Goal: Book appointment/travel/reservation

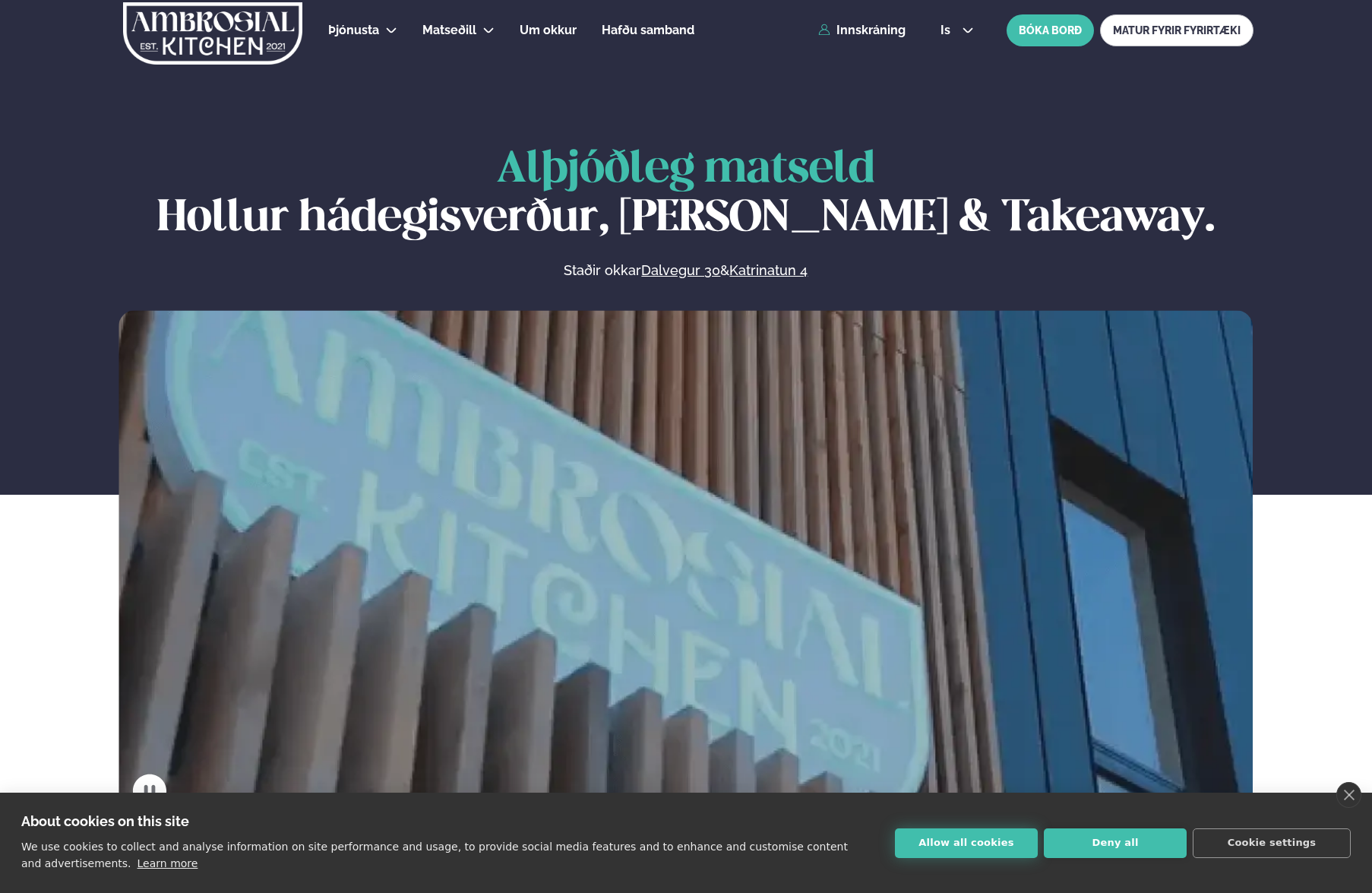
click at [988, 842] on button "Allow all cookies" at bounding box center [965, 843] width 143 height 29
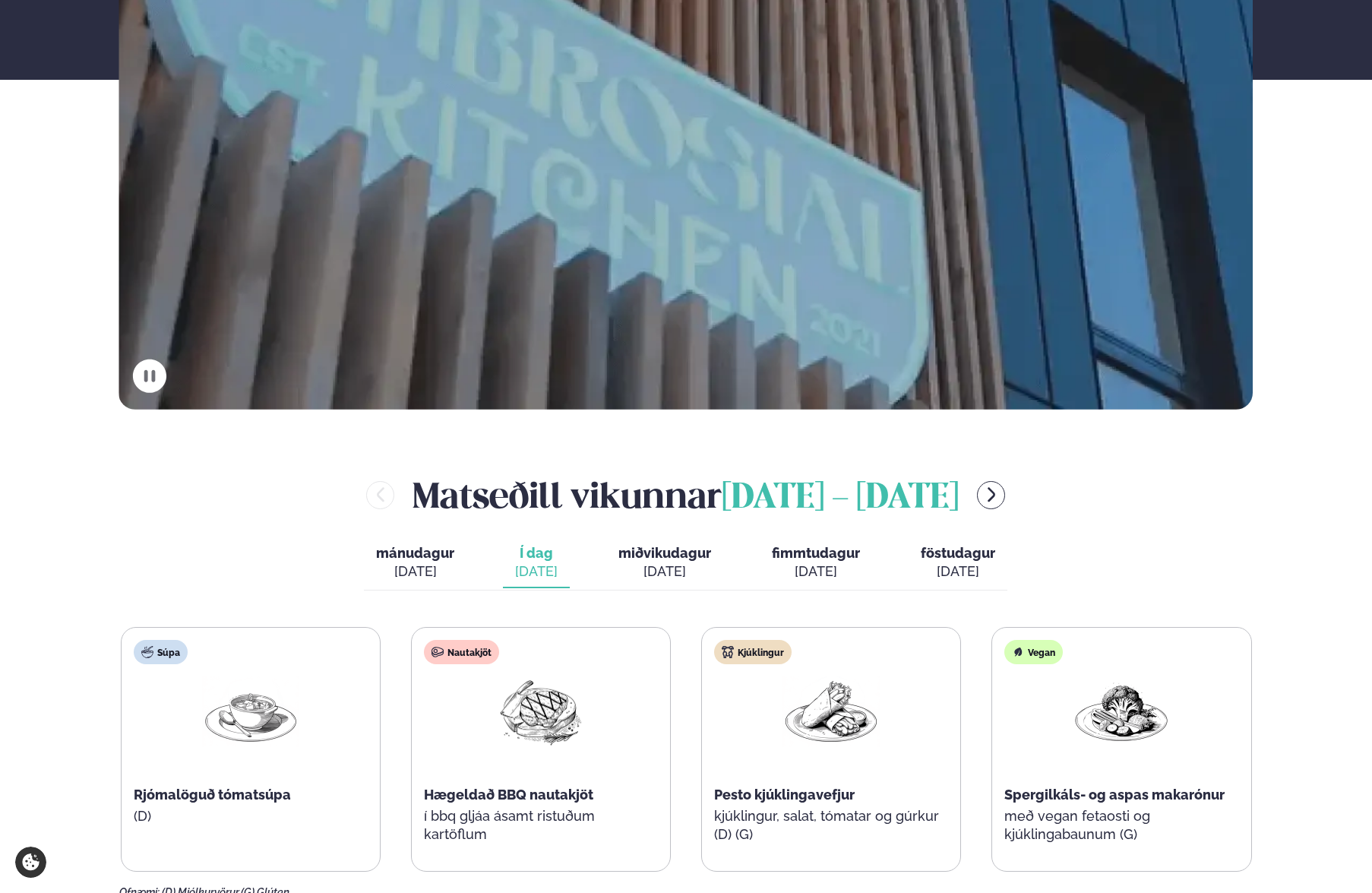
scroll to position [499, 0]
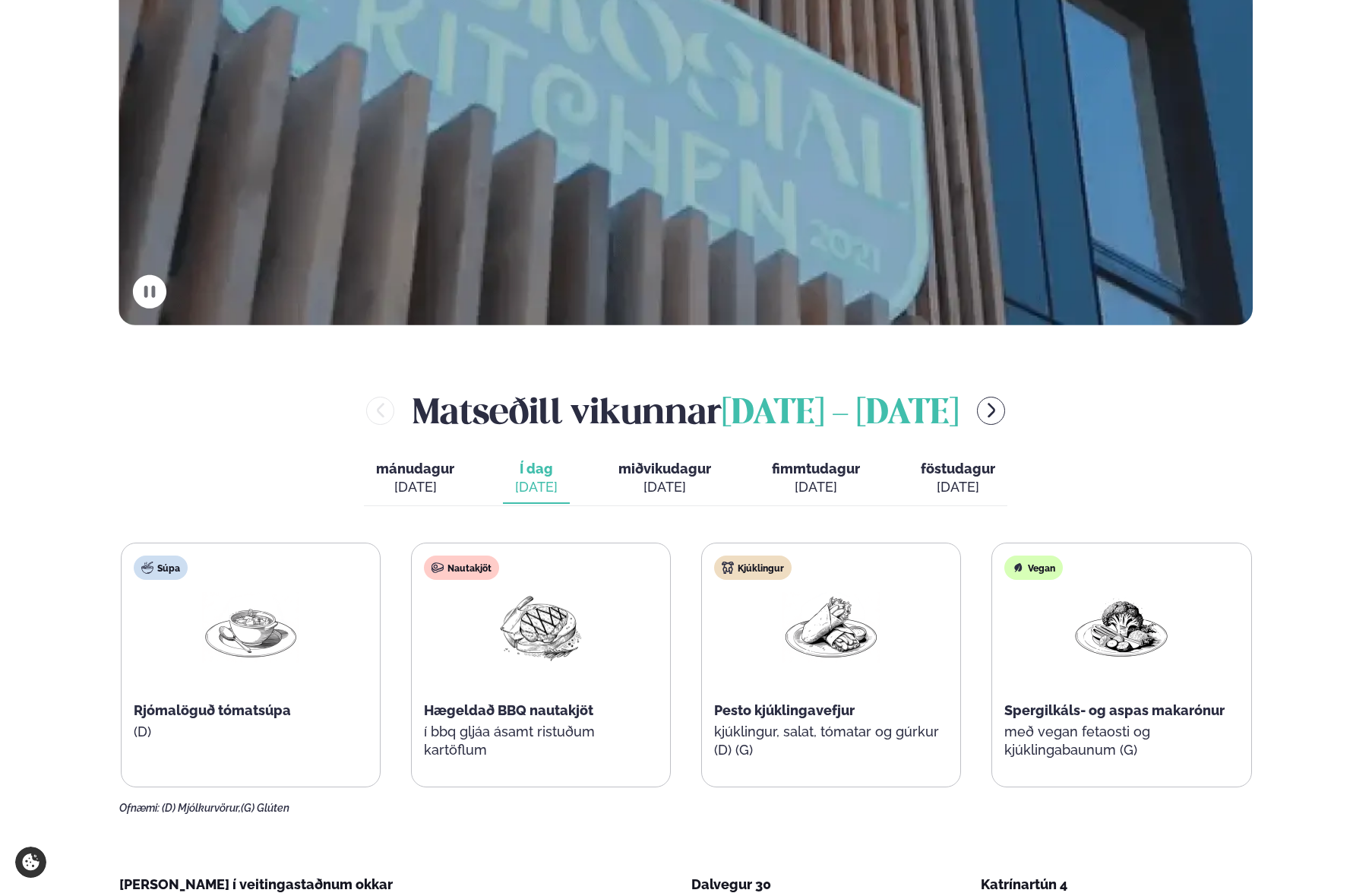
click at [674, 468] on span "miðvikudagur" at bounding box center [665, 468] width 93 height 16
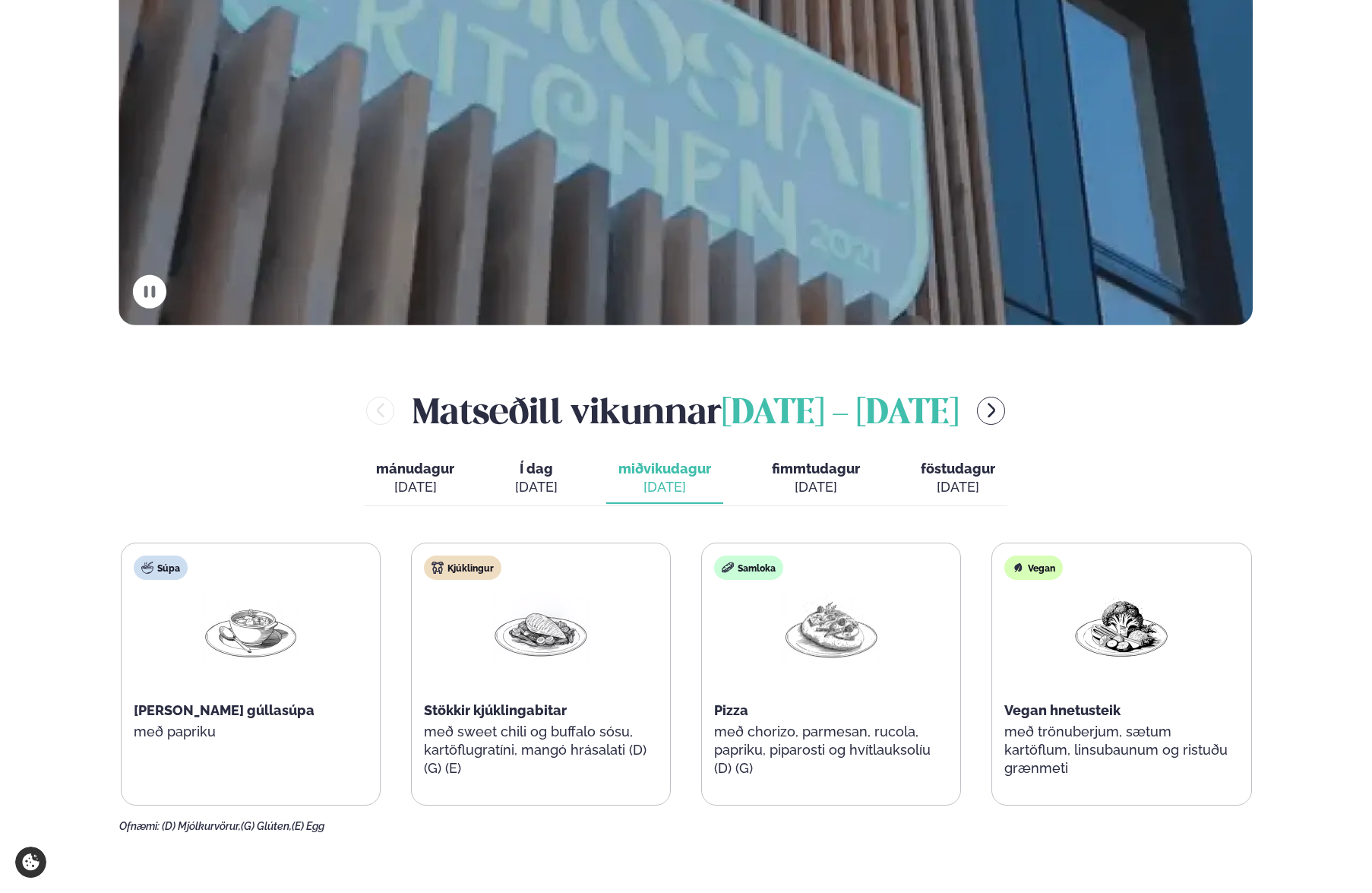
click at [792, 463] on span "fimmtudagur" at bounding box center [815, 468] width 88 height 16
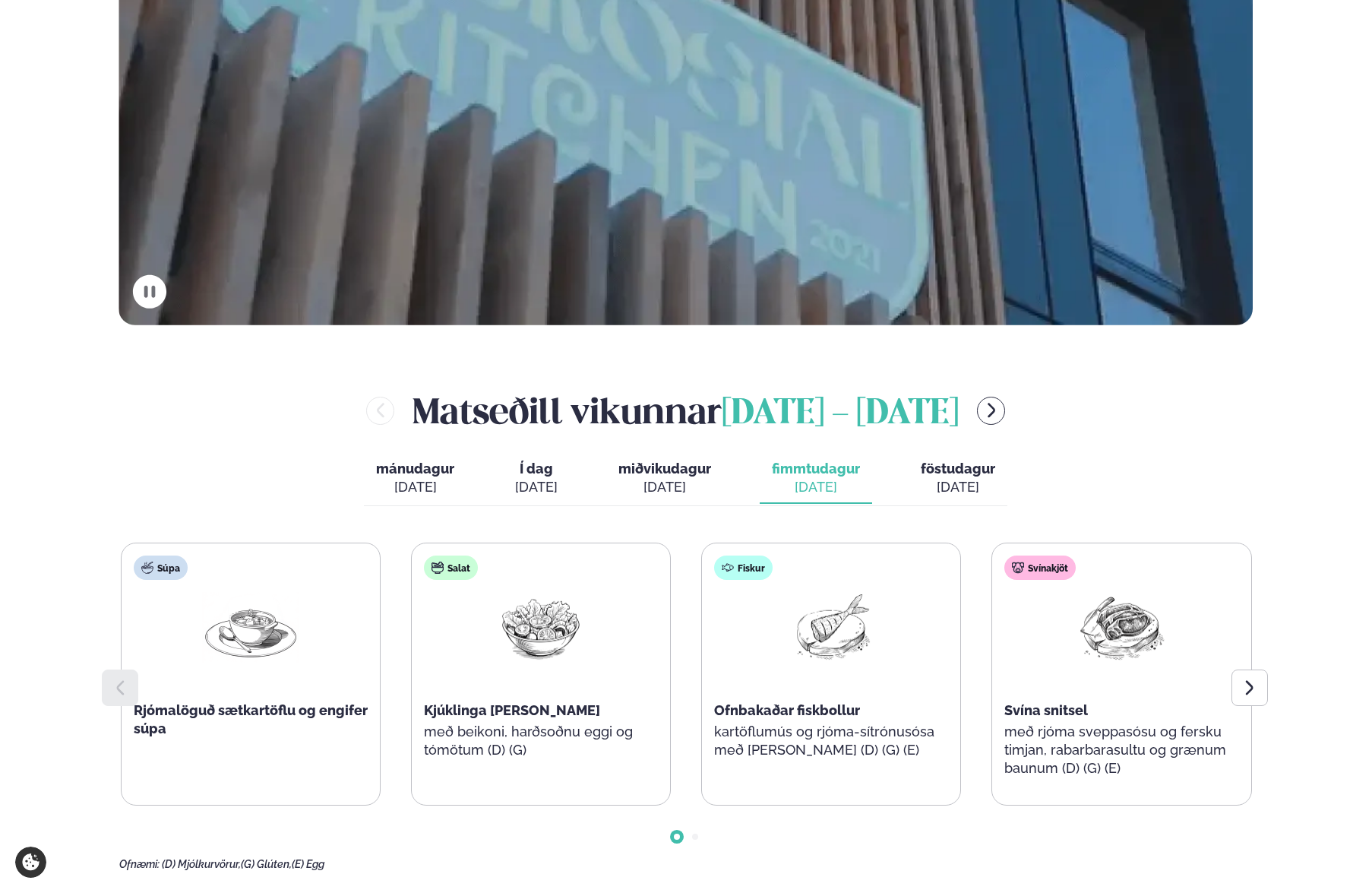
click at [1113, 630] on img at bounding box center [1120, 627] width 97 height 71
click at [956, 481] on div "[DATE]" at bounding box center [958, 486] width 75 height 18
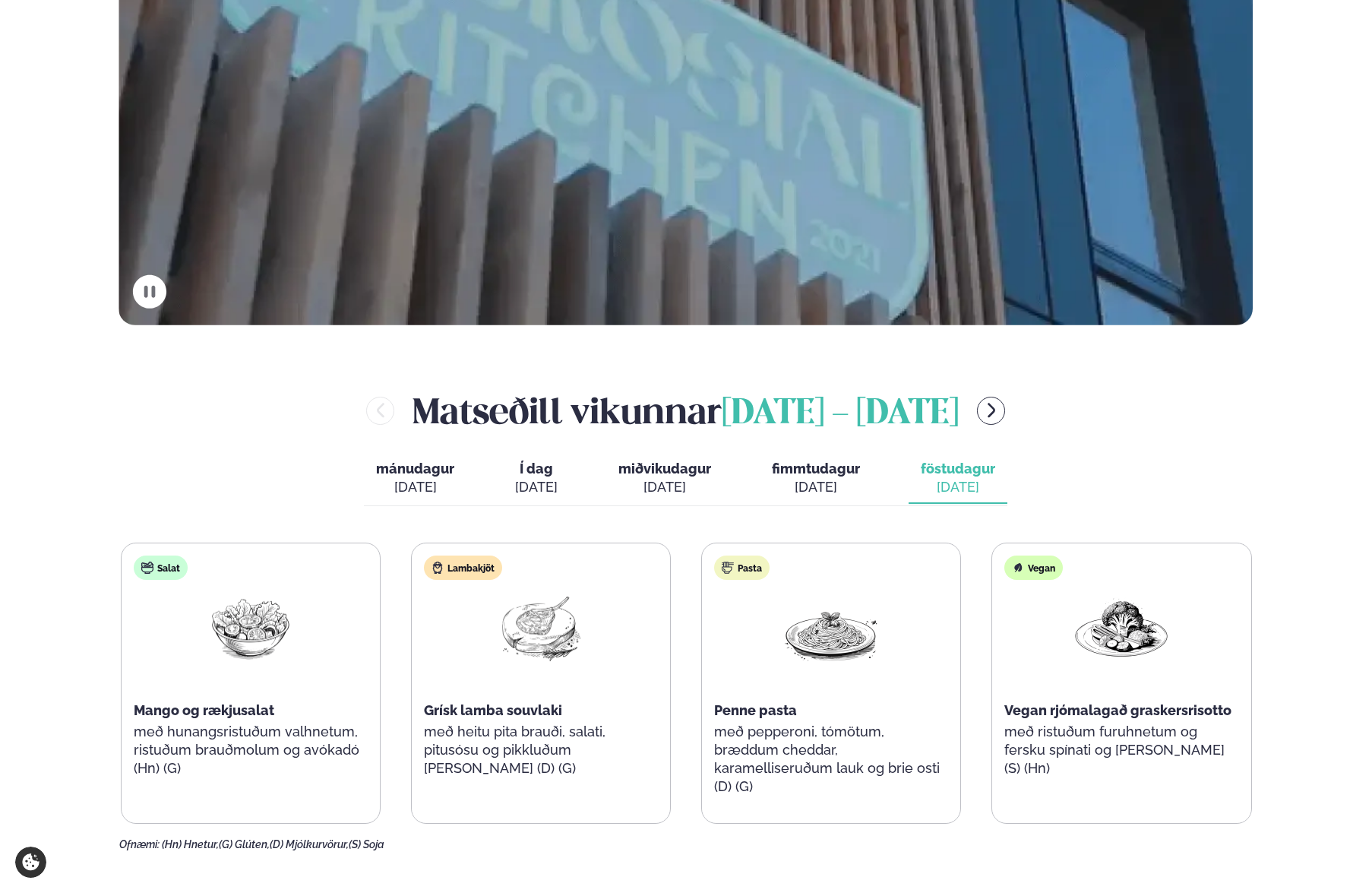
click at [559, 468] on button "Í dag Í d. [DATE]" at bounding box center [536, 479] width 67 height 50
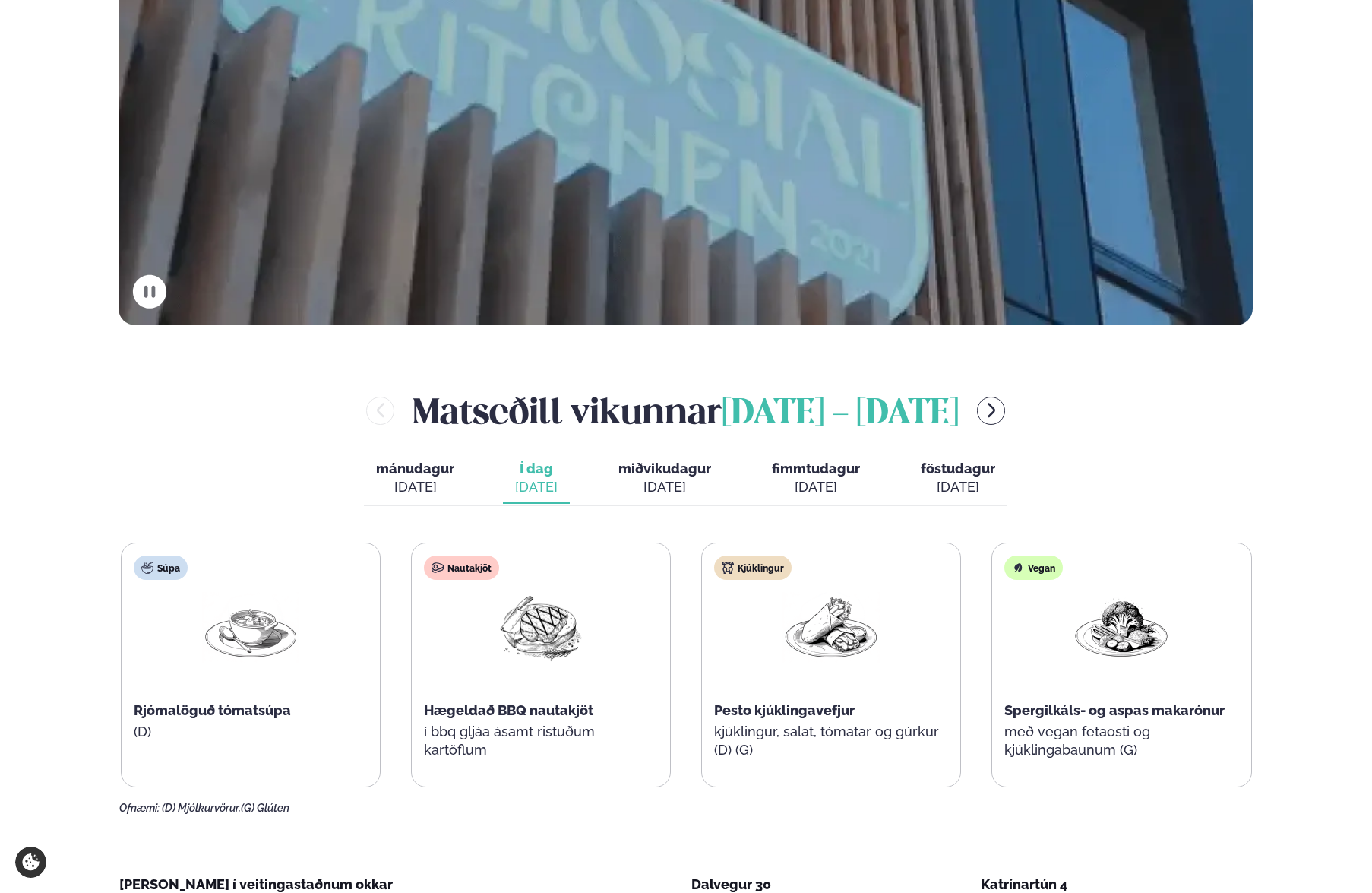
click at [412, 466] on span "mánudagur" at bounding box center [415, 468] width 78 height 16
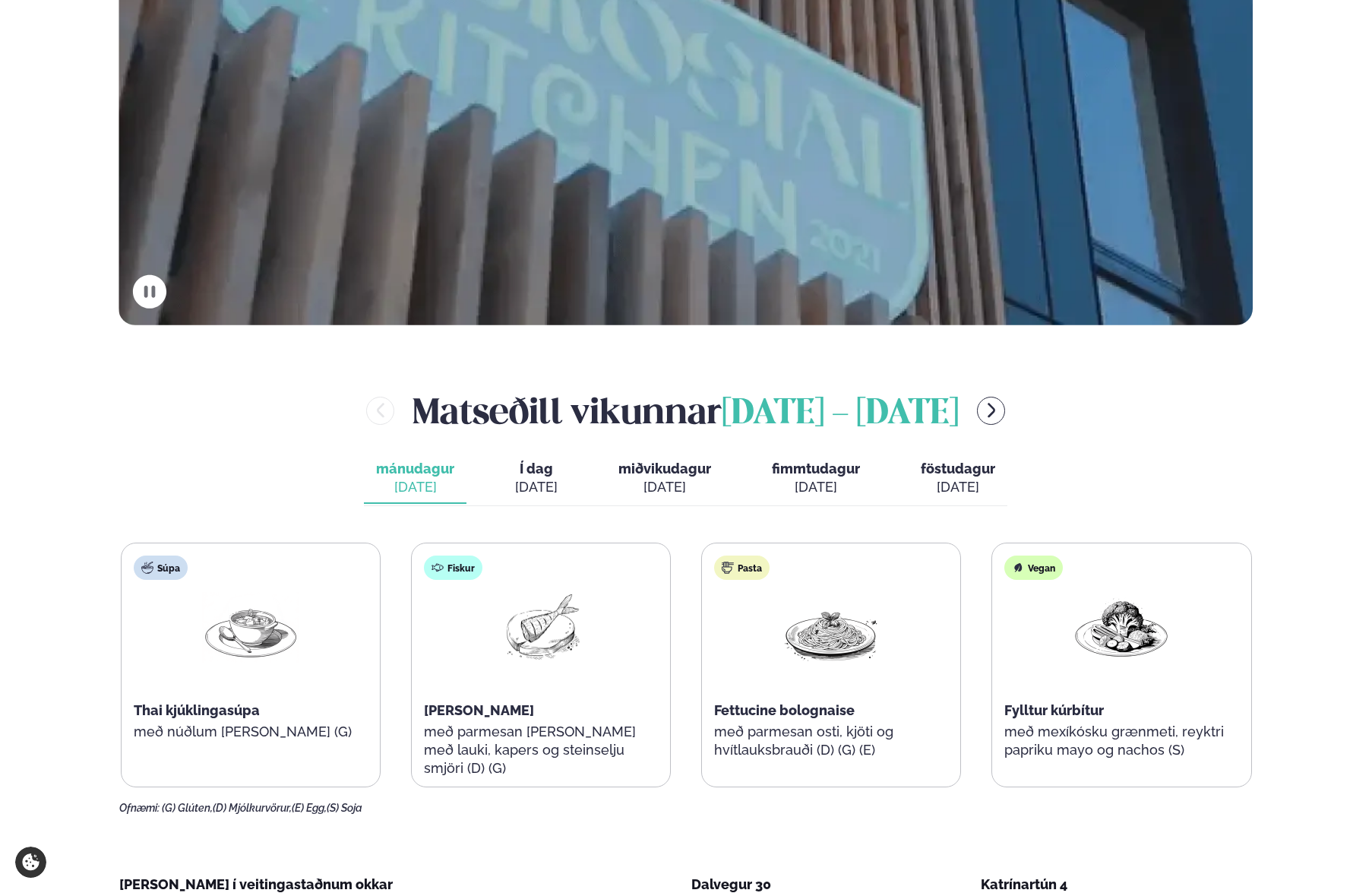
click at [522, 471] on span "Í dag" at bounding box center [536, 468] width 43 height 18
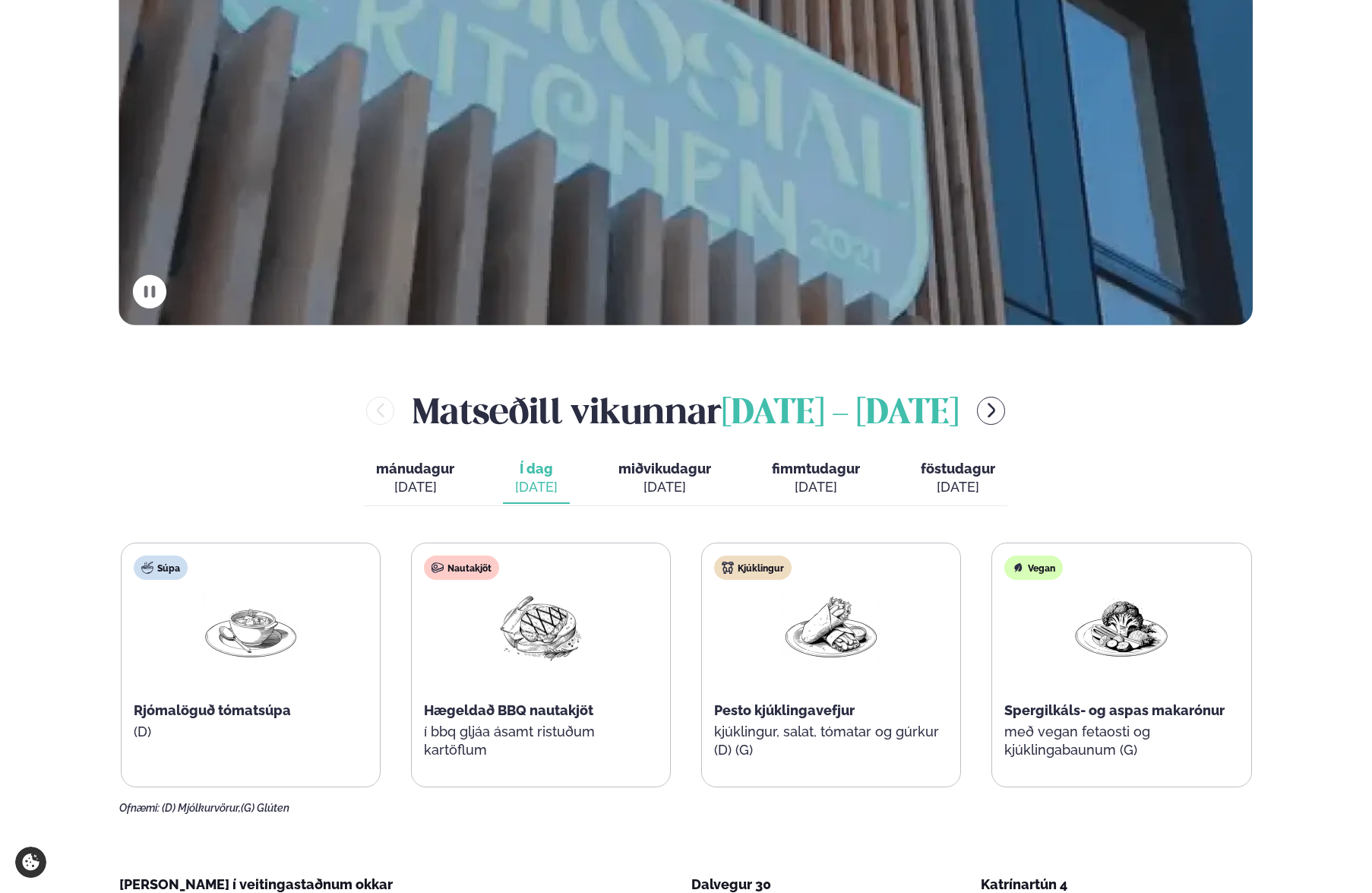
click at [791, 482] on div "[DATE]" at bounding box center [815, 486] width 88 height 18
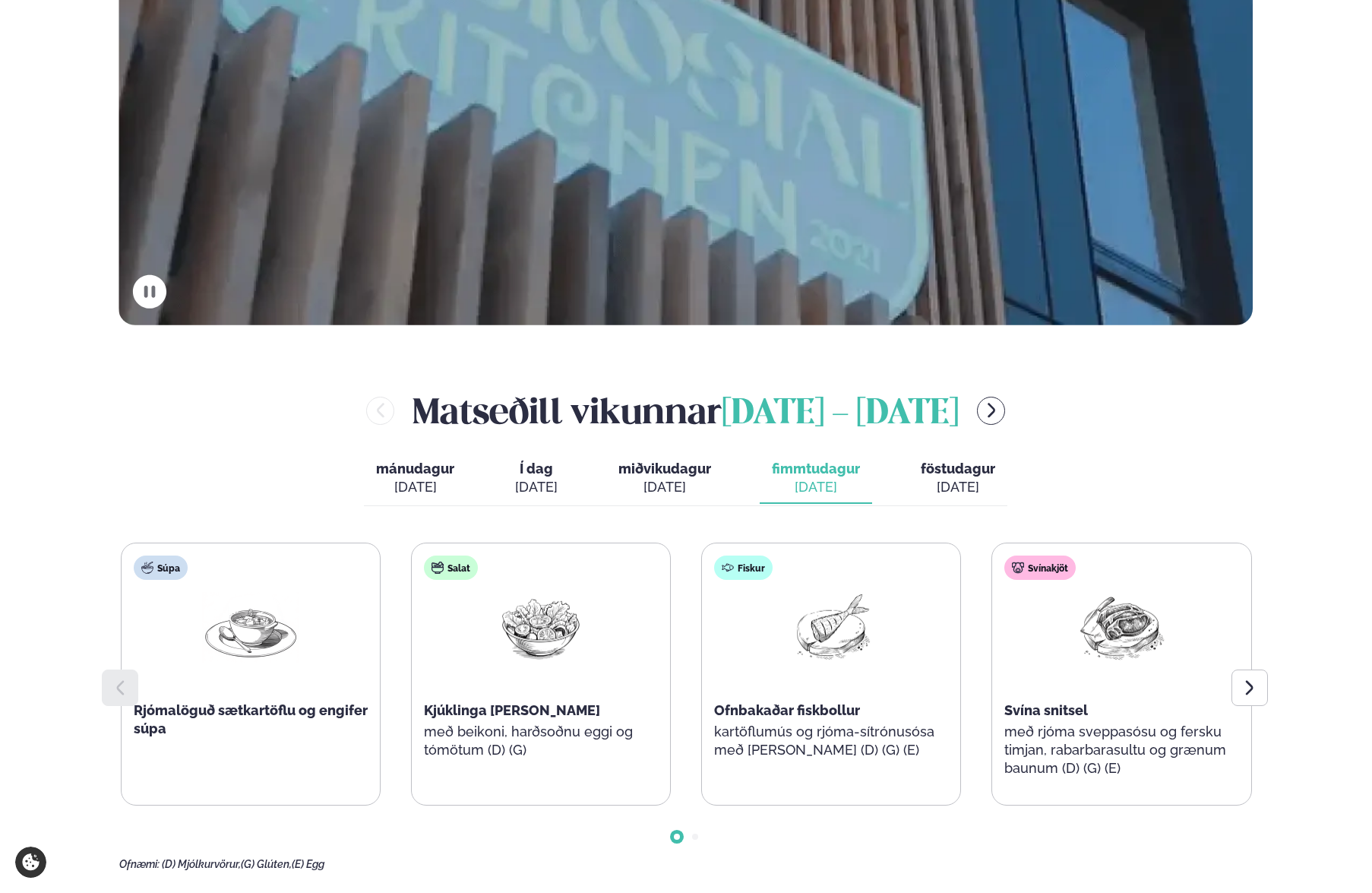
click at [547, 468] on span "Í dag" at bounding box center [536, 468] width 43 height 18
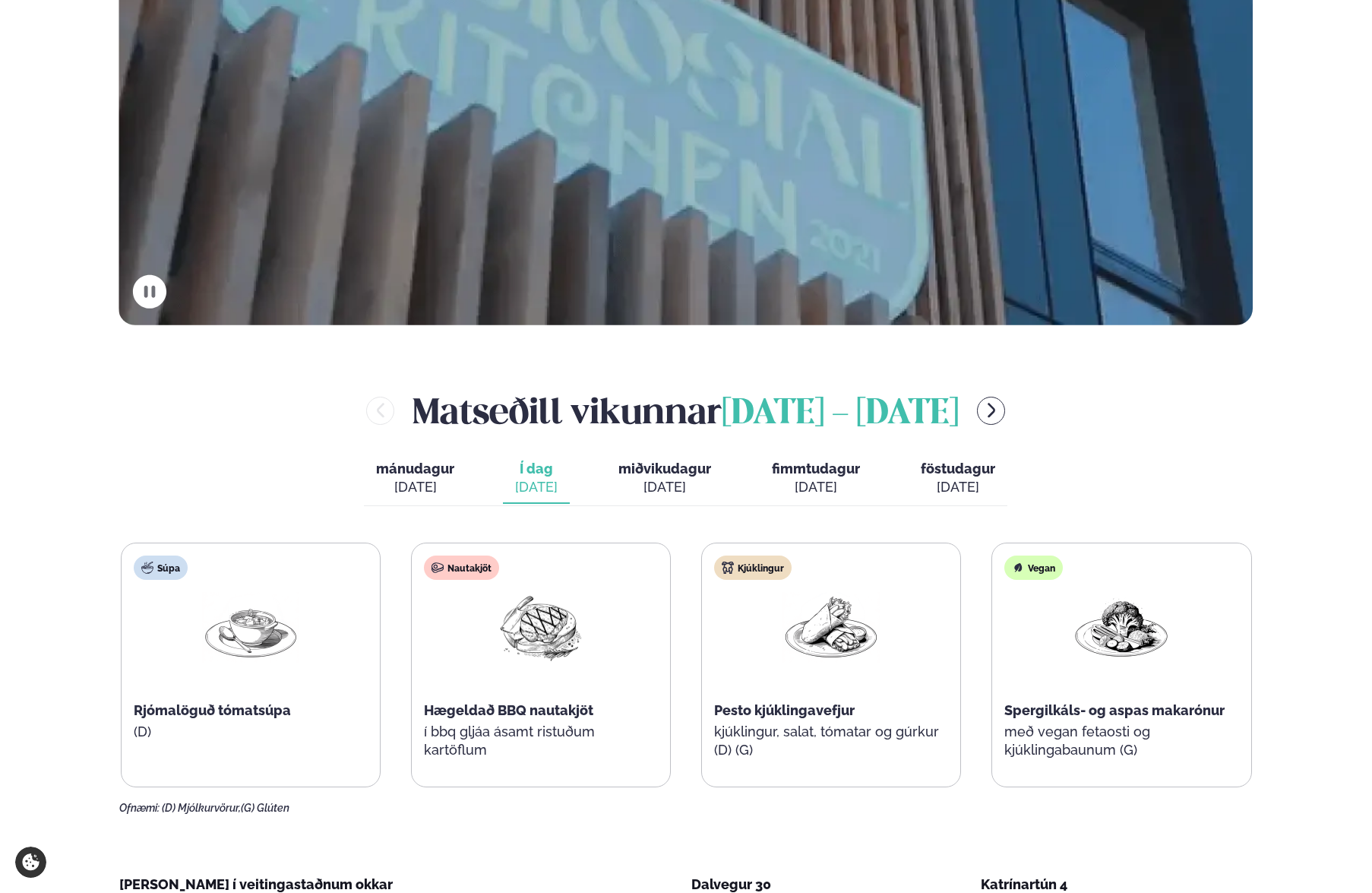
click at [678, 464] on span "miðvikudagur" at bounding box center [665, 468] width 93 height 16
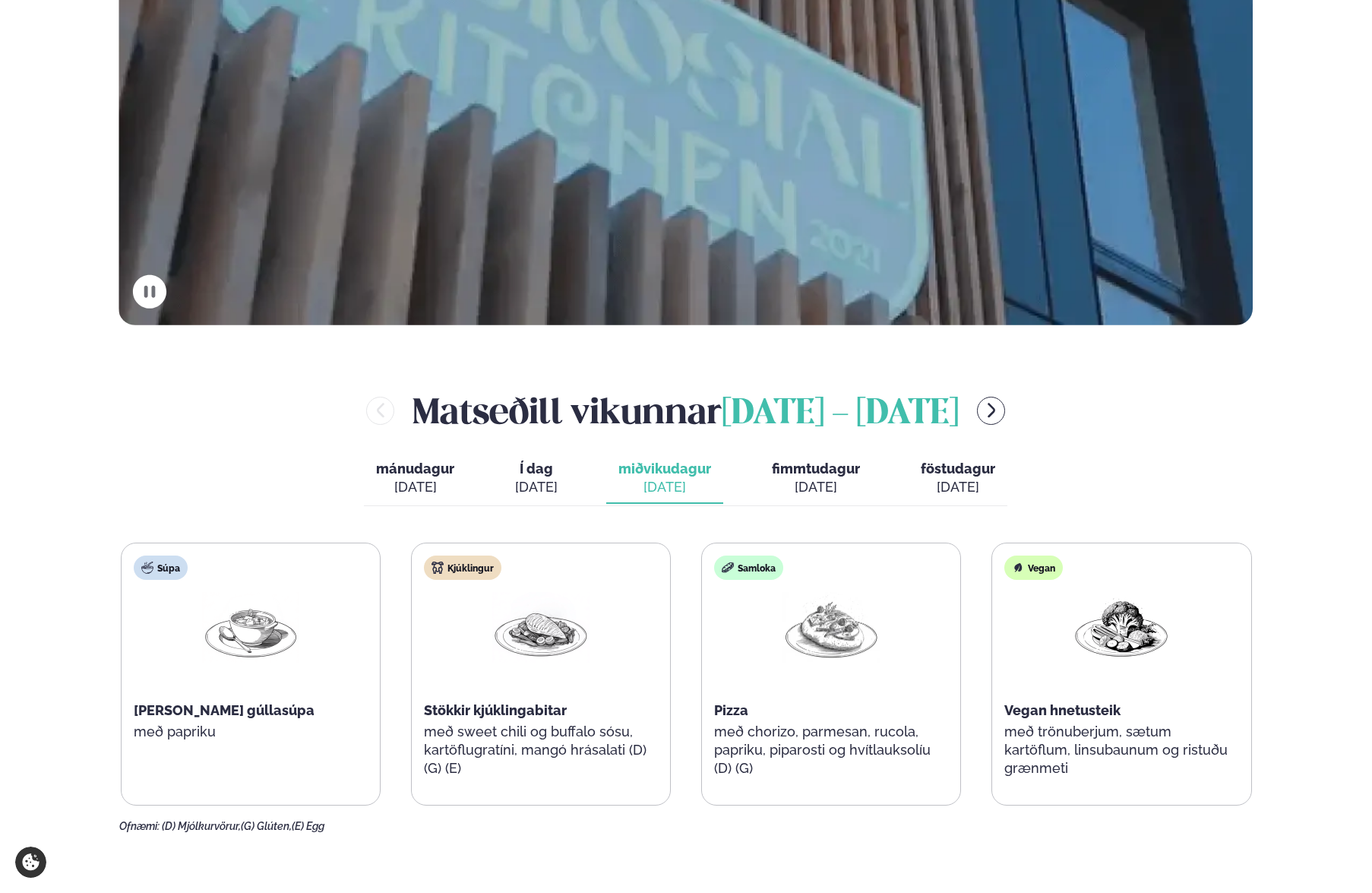
click at [914, 474] on button "föstudagur fös. [DATE]" at bounding box center [958, 479] width 98 height 50
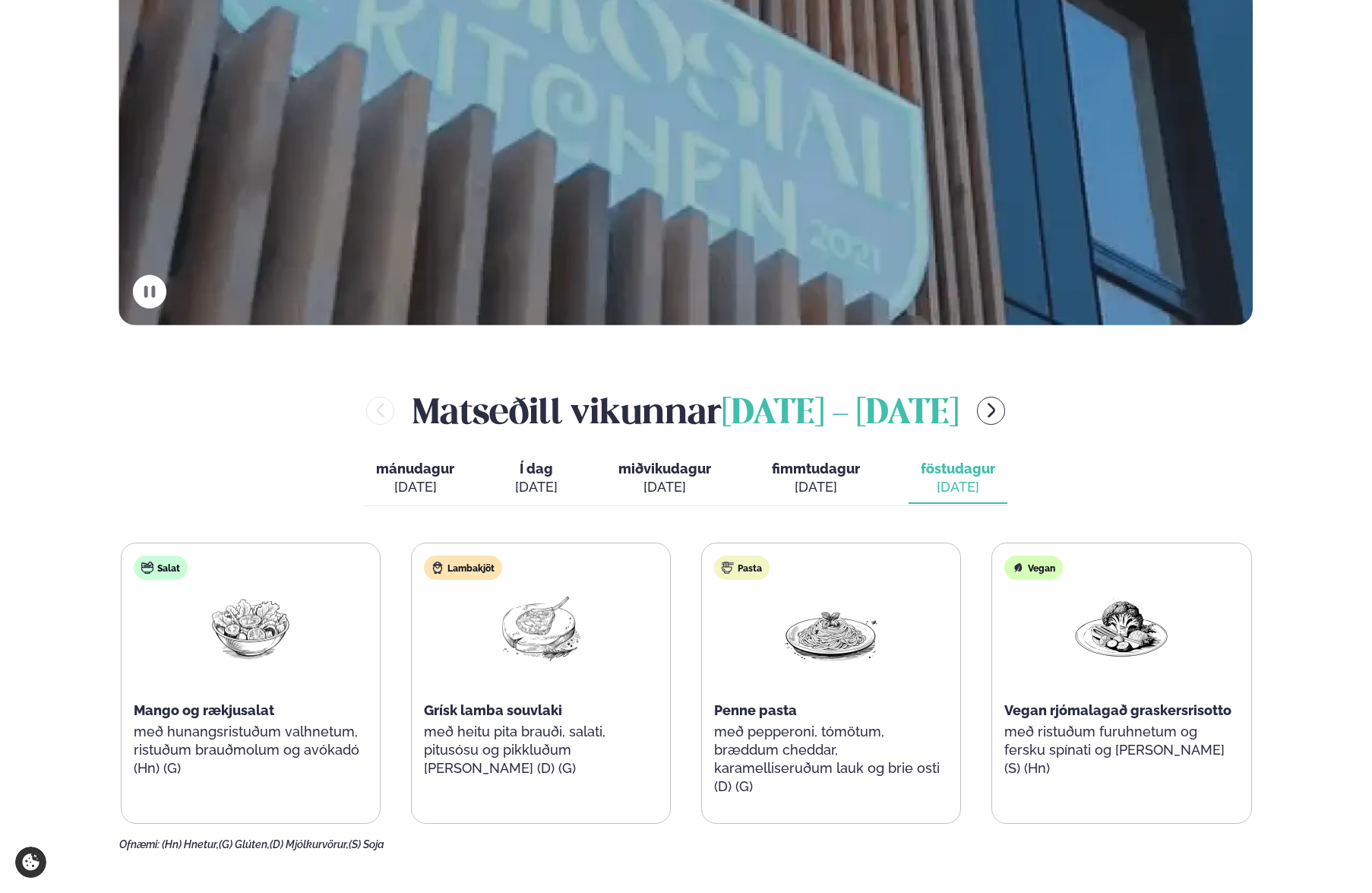
click at [424, 476] on span "mánudagur" at bounding box center [415, 468] width 78 height 16
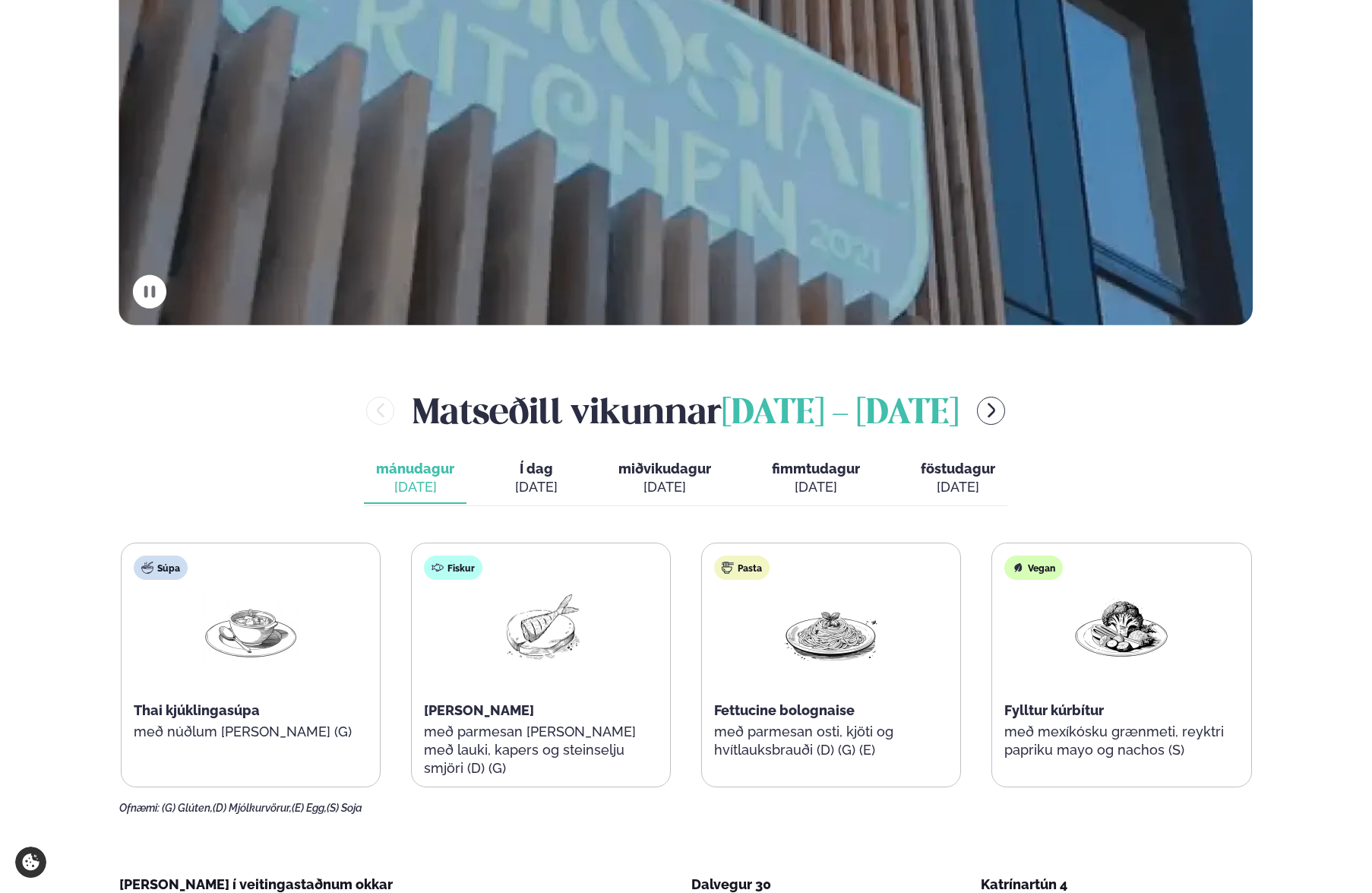
click at [534, 473] on span "Í dag" at bounding box center [536, 468] width 43 height 18
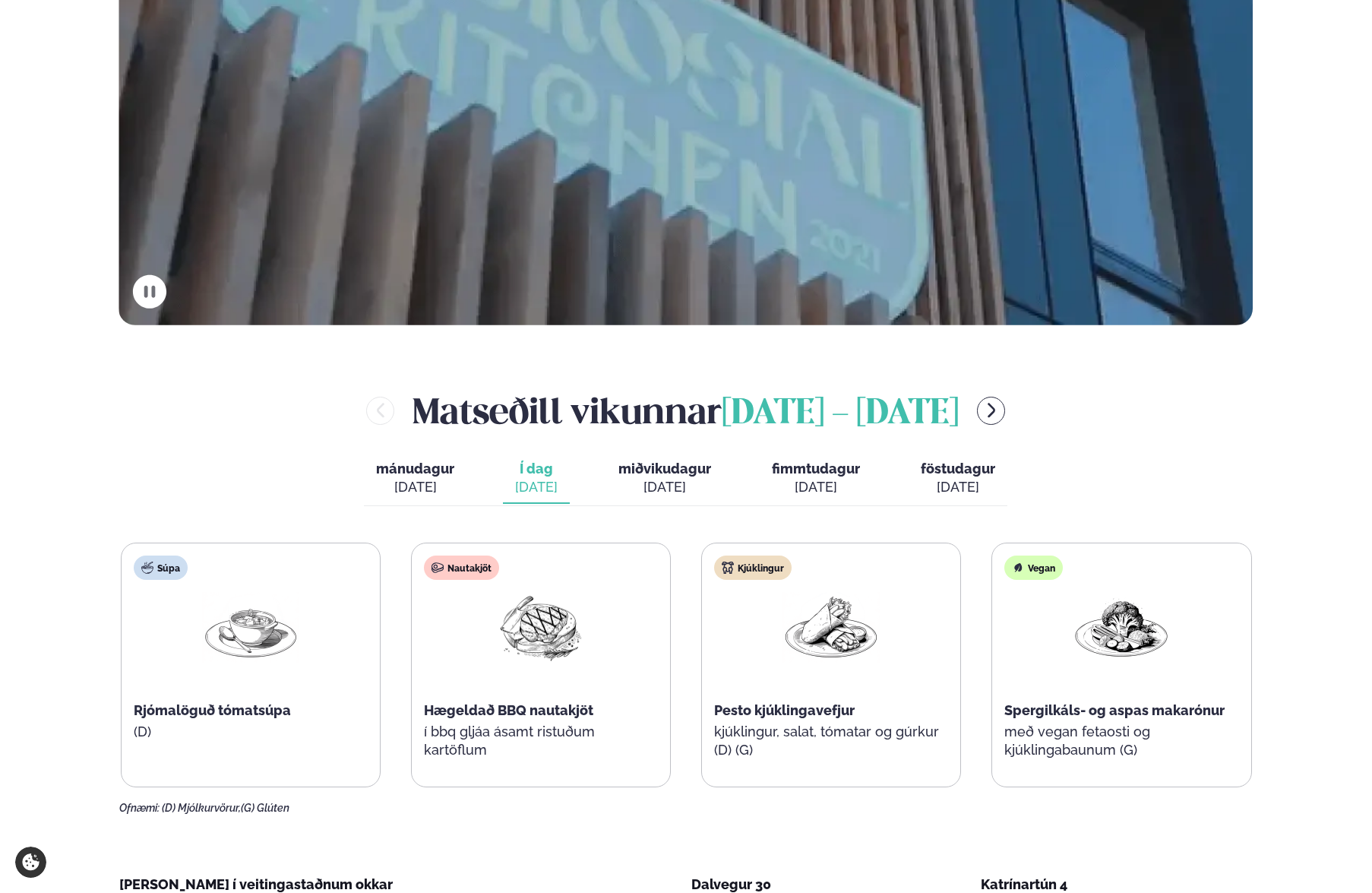
click at [667, 477] on button "miðvikudagur mið. [DATE]" at bounding box center [665, 479] width 117 height 50
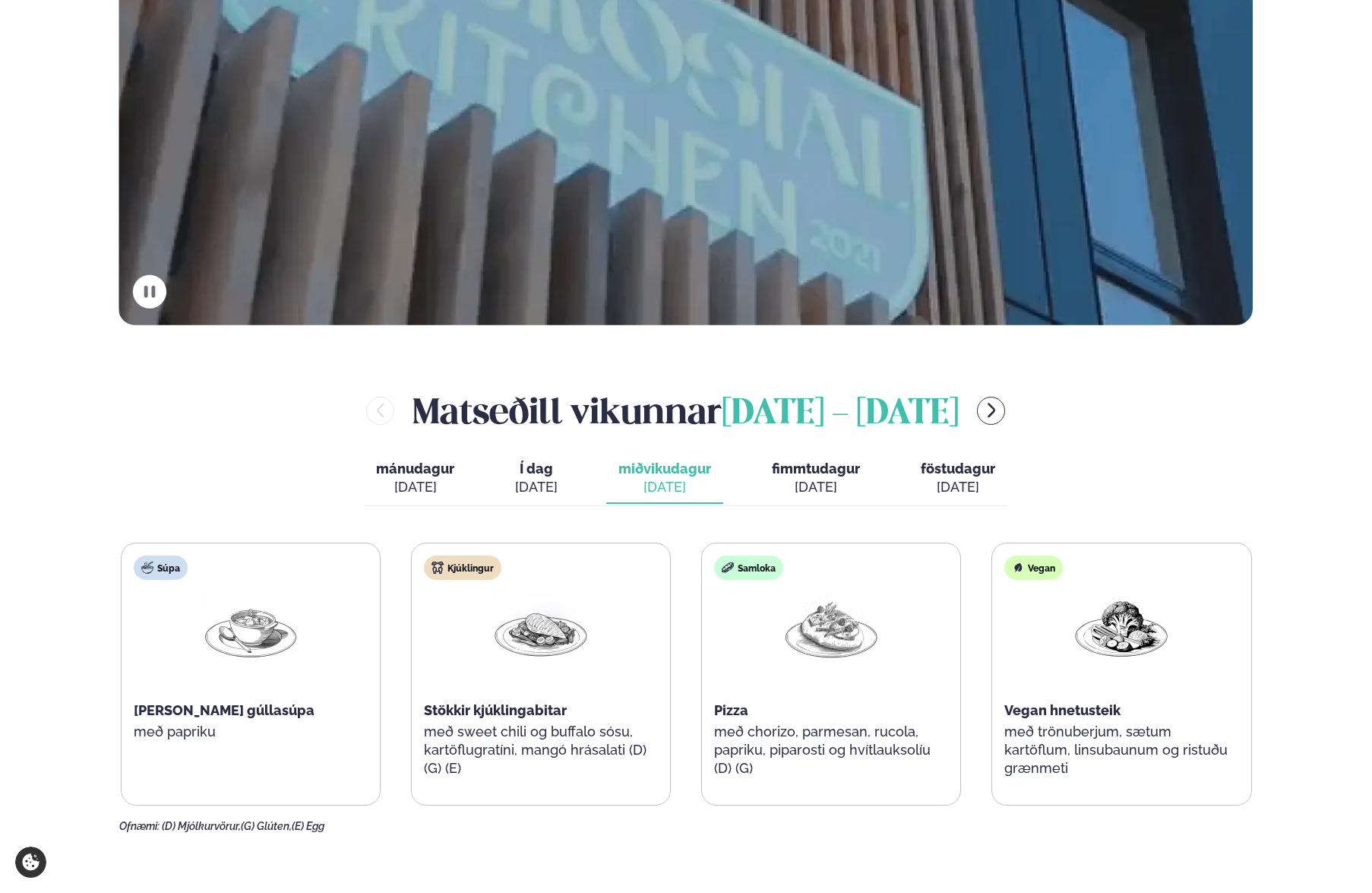
click at [570, 632] on img at bounding box center [541, 627] width 97 height 71
